Goal: Task Accomplishment & Management: Complete application form

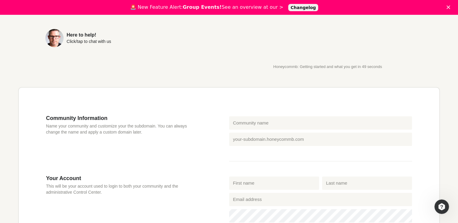
scroll to position [118, 0]
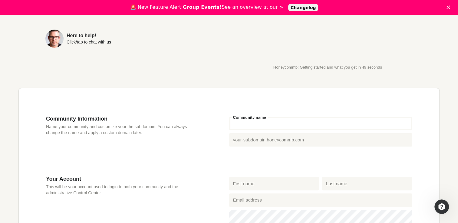
click at [282, 122] on input "Community name" at bounding box center [320, 123] width 183 height 13
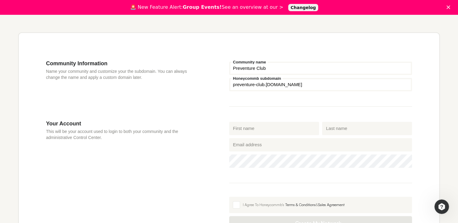
scroll to position [173, 0]
type input "Preventure Club"
click at [255, 130] on input "First name" at bounding box center [274, 128] width 90 height 13
type input "[PERSON_NAME]"
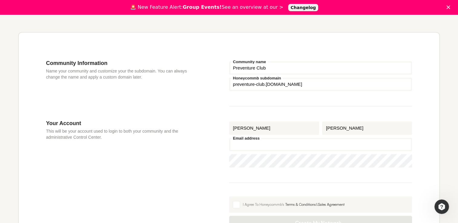
type input "[EMAIL_ADDRESS][DOMAIN_NAME]"
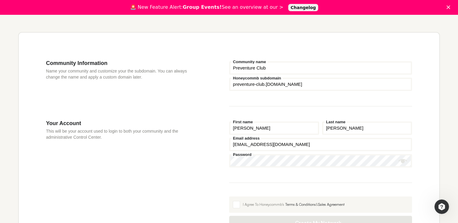
click at [399, 162] on icon "Show password" at bounding box center [403, 161] width 9 height 4
click at [226, 160] on section "Your Account This will be your account used to login to both your community and…" at bounding box center [229, 175] width 366 height 110
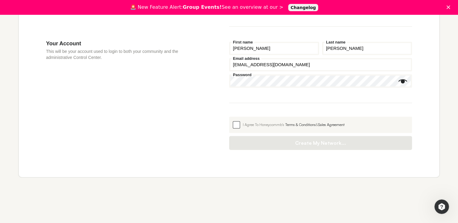
scroll to position [230, 0]
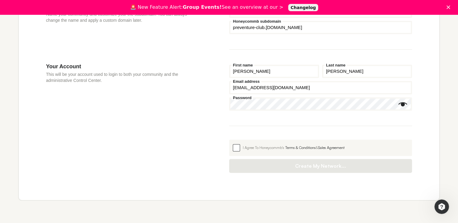
click at [236, 150] on span at bounding box center [236, 147] width 7 height 7
click at [229, 140] on input "I Agree To Honeycommb's Terms & Conditions & Sales Agreement" at bounding box center [229, 140] width 0 height 0
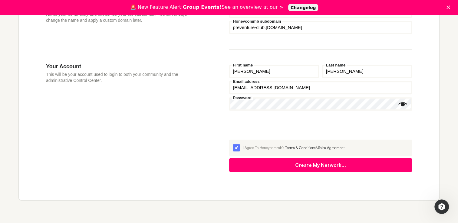
click at [326, 167] on button "Create My Network..." at bounding box center [320, 165] width 183 height 14
